Goal: Find specific page/section: Find specific page/section

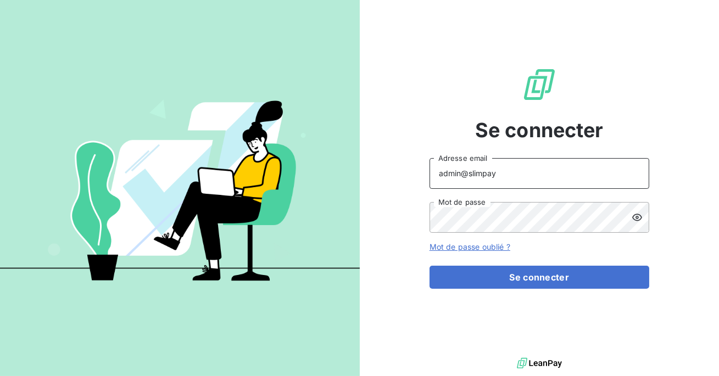
click at [515, 173] on input "admin@slimpay" at bounding box center [539, 173] width 220 height 31
type input "admin@derniercri"
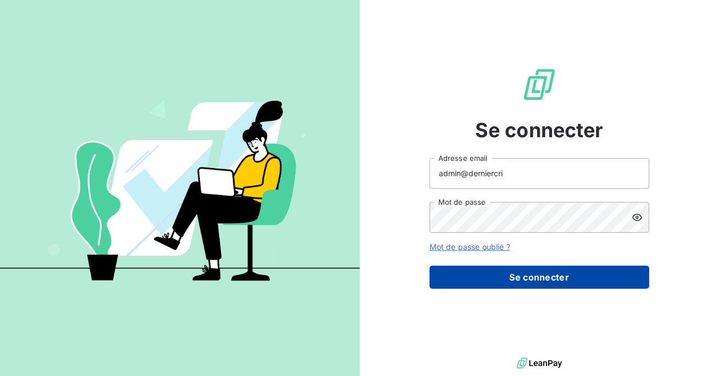
click at [509, 266] on button "Se connecter" at bounding box center [539, 277] width 220 height 23
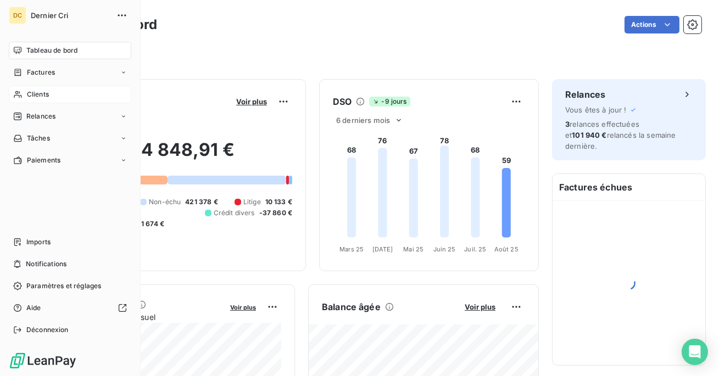
click at [35, 99] on span "Clients" at bounding box center [38, 94] width 22 height 10
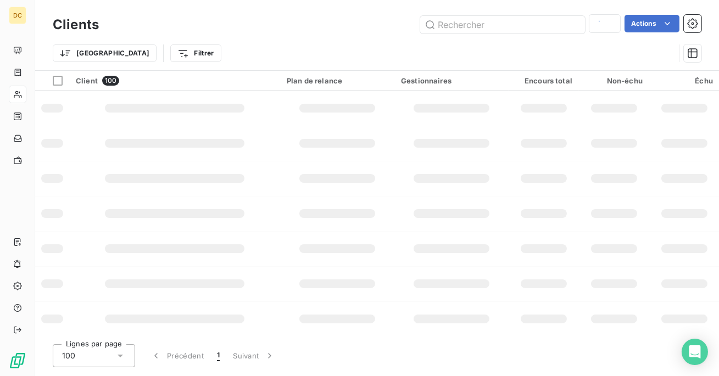
type input "Ma domici"
type input "ma domi"
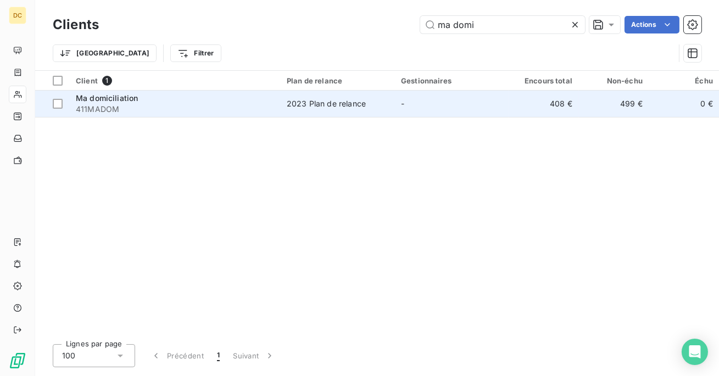
click at [322, 102] on div "2023 Plan de relance" at bounding box center [326, 103] width 79 height 11
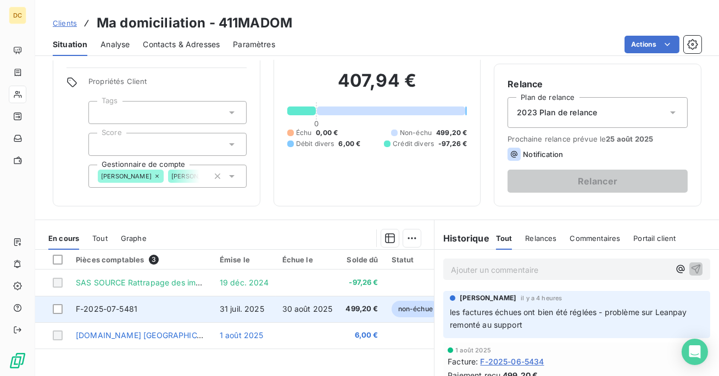
scroll to position [186, 0]
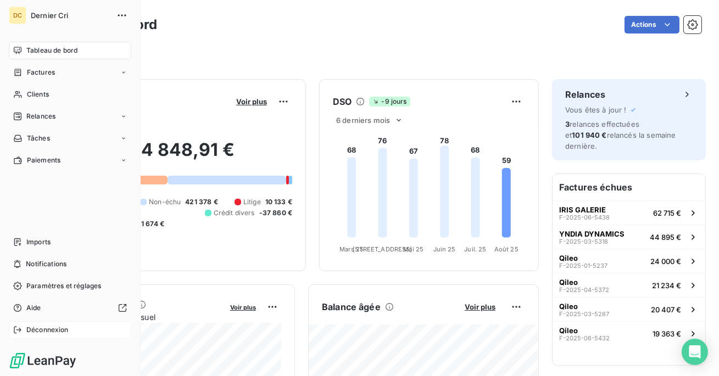
click at [44, 328] on span "Déconnexion" at bounding box center [47, 330] width 42 height 10
